Goal: Register for event/course

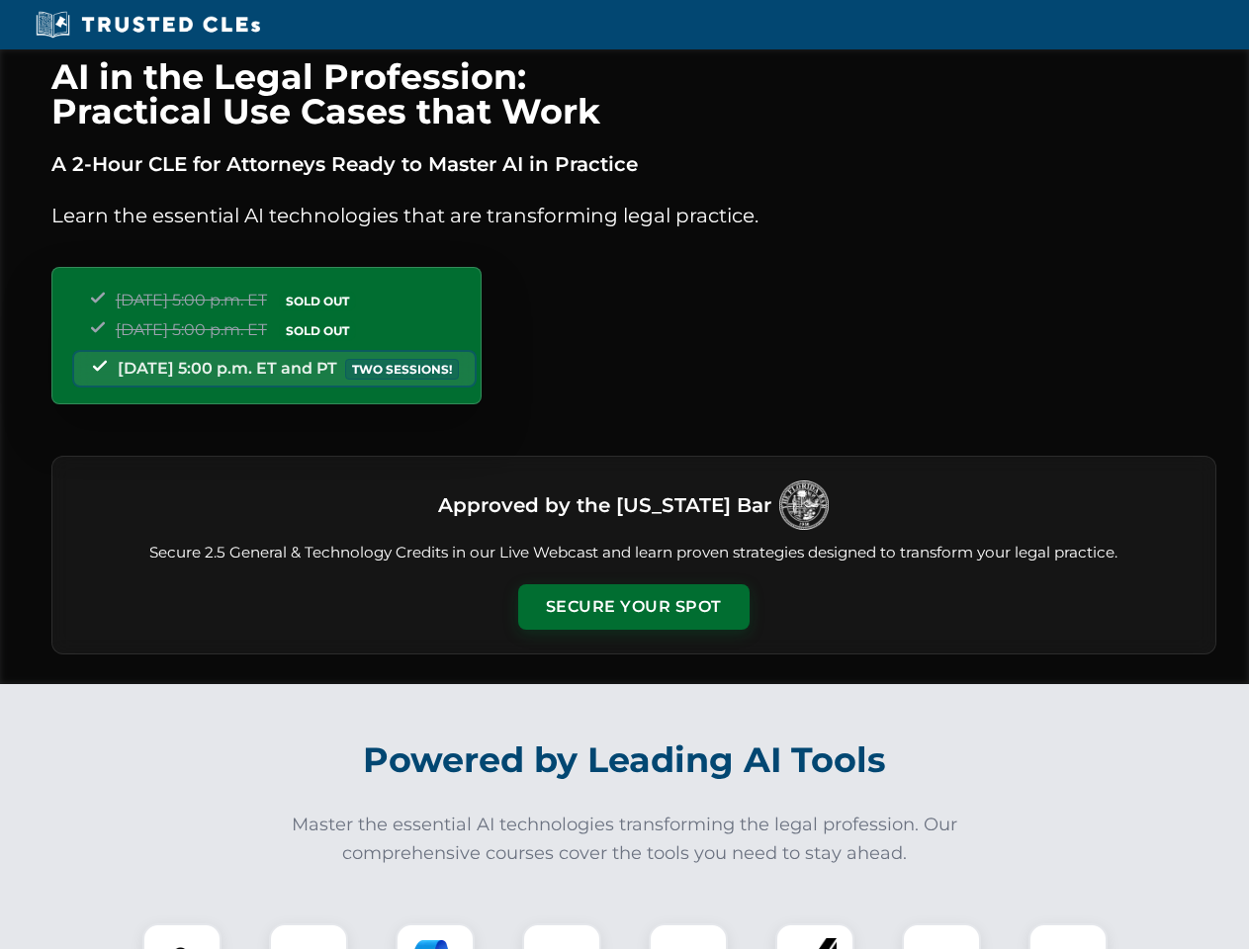
click at [633, 607] on button "Secure Your Spot" at bounding box center [633, 606] width 231 height 45
click at [182, 936] on img at bounding box center [181, 962] width 57 height 57
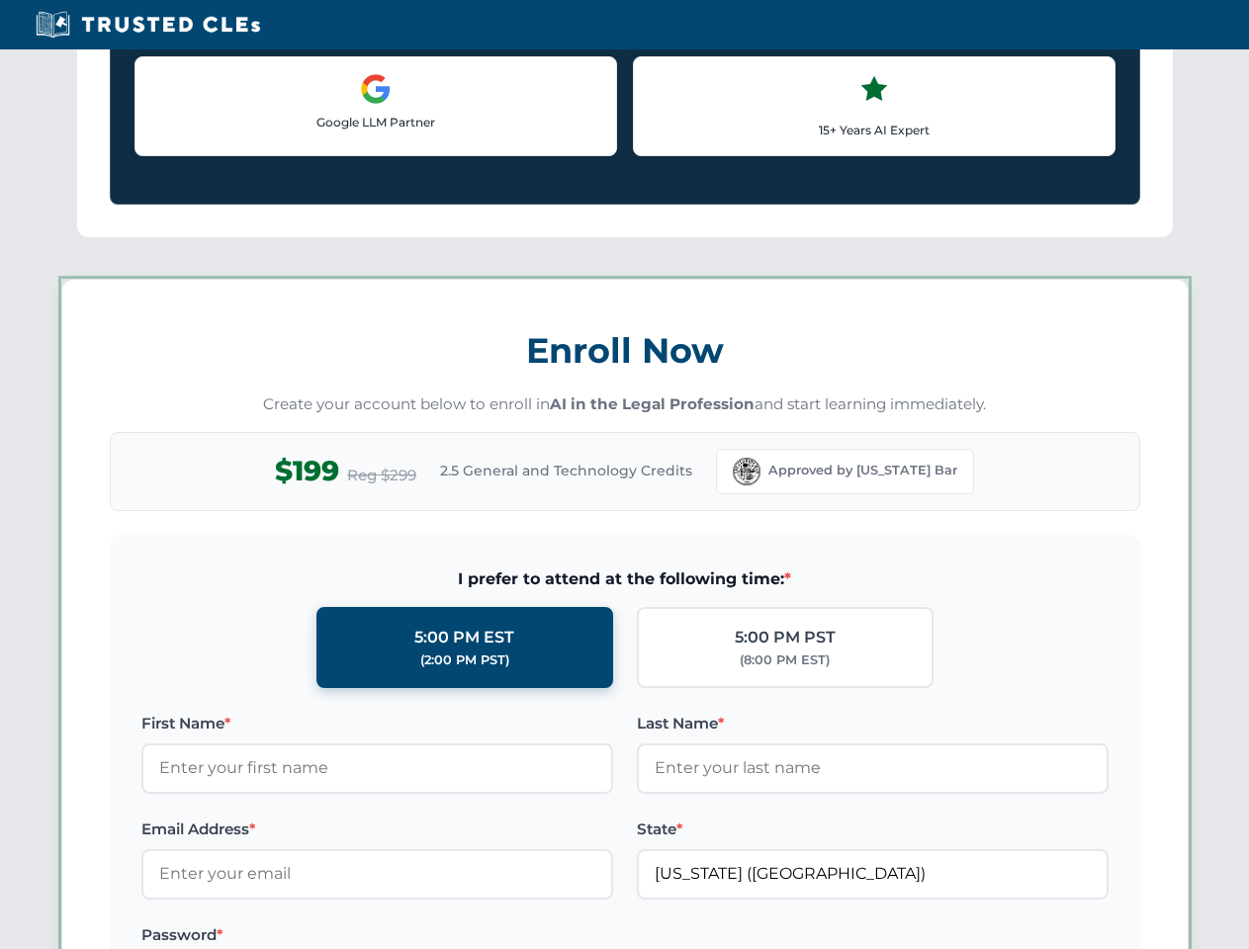
click at [435, 936] on label "Password *" at bounding box center [377, 935] width 472 height 24
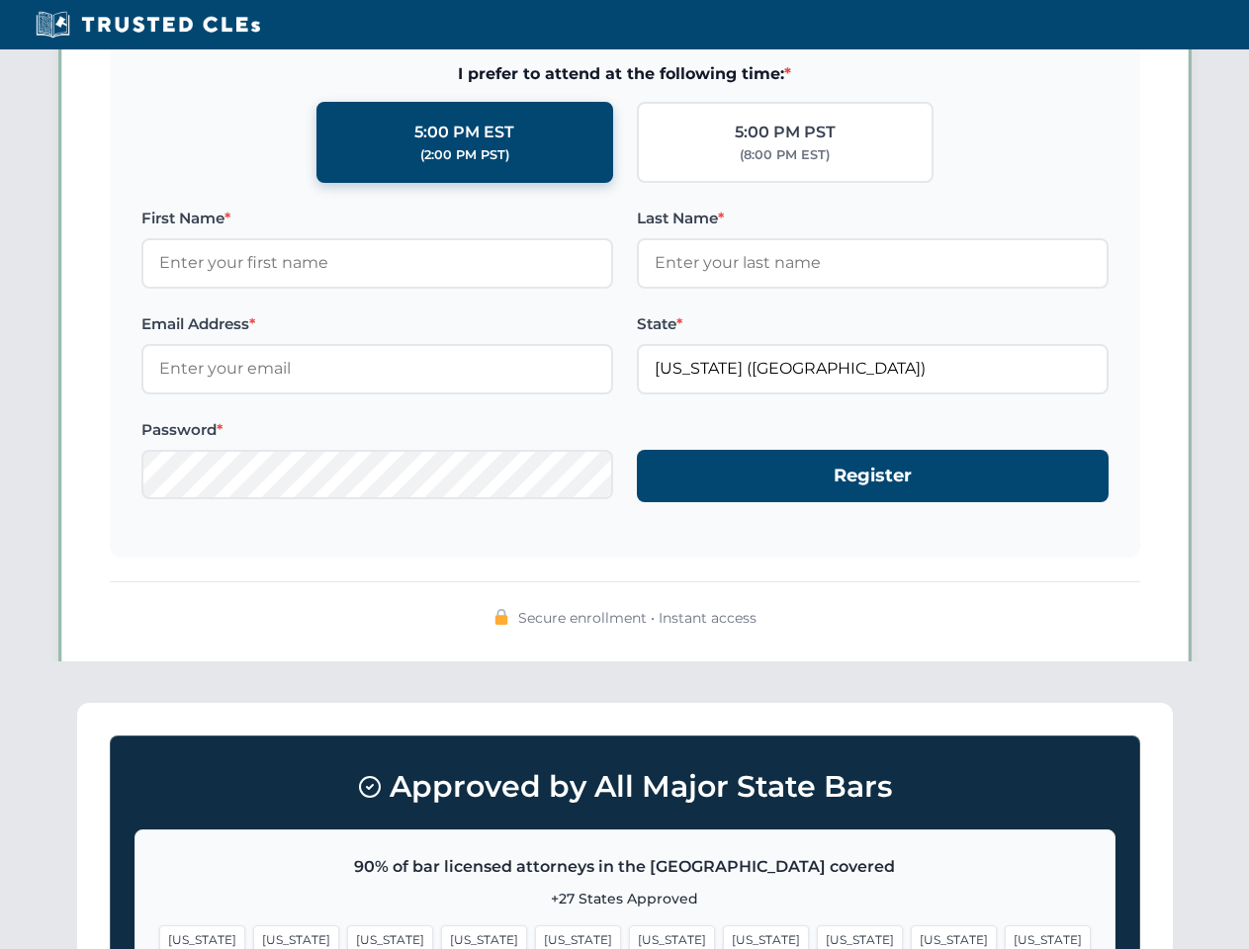
click at [911, 936] on span "[US_STATE]" at bounding box center [954, 939] width 86 height 29
